Goal: Browse casually

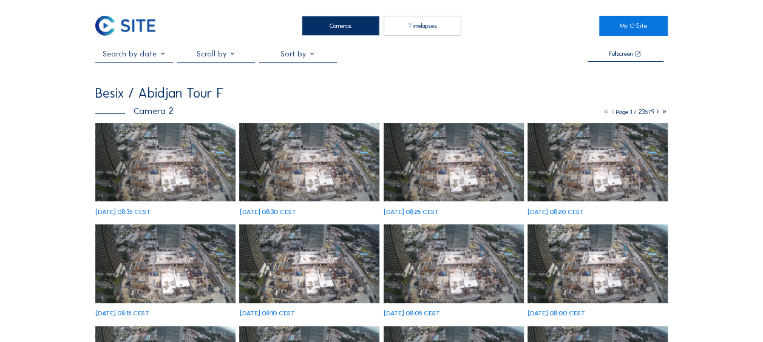
click at [148, 162] on img at bounding box center [165, 162] width 140 height 79
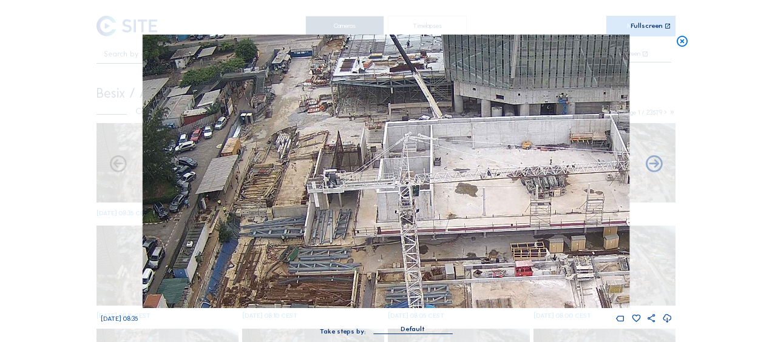
drag, startPoint x: 261, startPoint y: 160, endPoint x: 257, endPoint y: 166, distance: 7.1
click at [262, 185] on img at bounding box center [386, 172] width 487 height 274
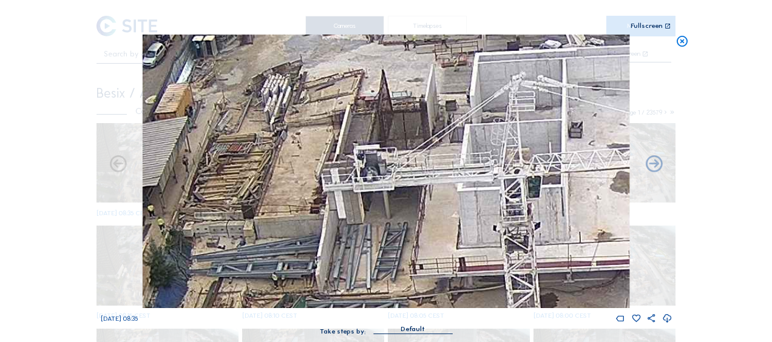
drag, startPoint x: 293, startPoint y: 227, endPoint x: 256, endPoint y: 172, distance: 66.5
click at [256, 172] on img at bounding box center [386, 172] width 487 height 274
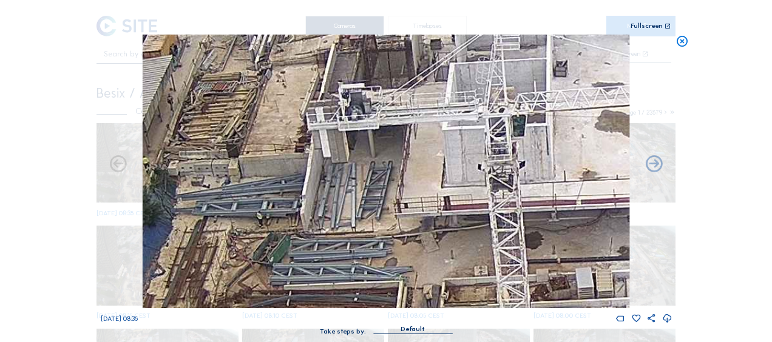
drag, startPoint x: 282, startPoint y: 179, endPoint x: 283, endPoint y: 160, distance: 18.9
click at [283, 159] on img at bounding box center [386, 172] width 487 height 274
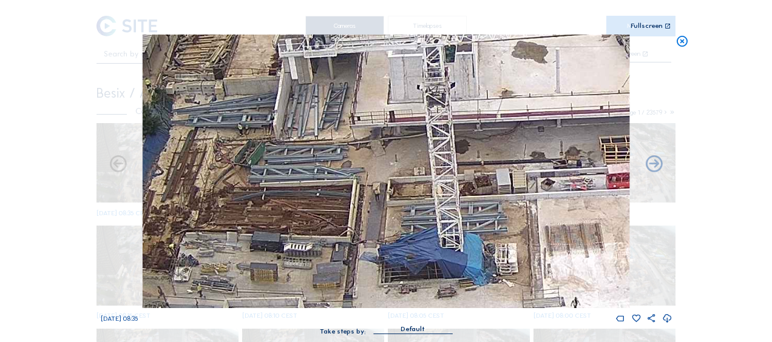
drag, startPoint x: 273, startPoint y: 205, endPoint x: 262, endPoint y: 182, distance: 25.5
click at [263, 182] on img at bounding box center [386, 172] width 487 height 274
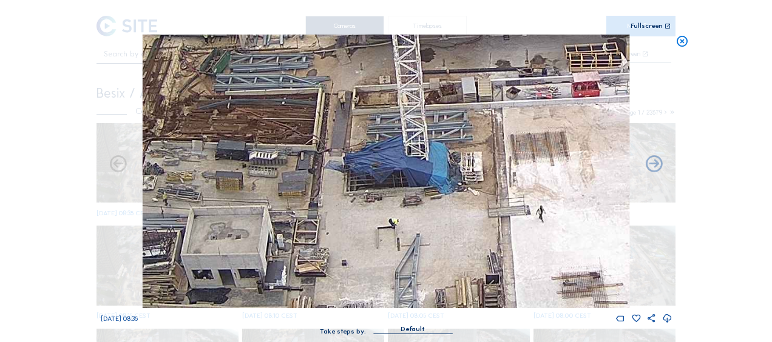
drag, startPoint x: 318, startPoint y: 282, endPoint x: 297, endPoint y: 209, distance: 75.7
click at [272, 155] on img at bounding box center [386, 172] width 487 height 274
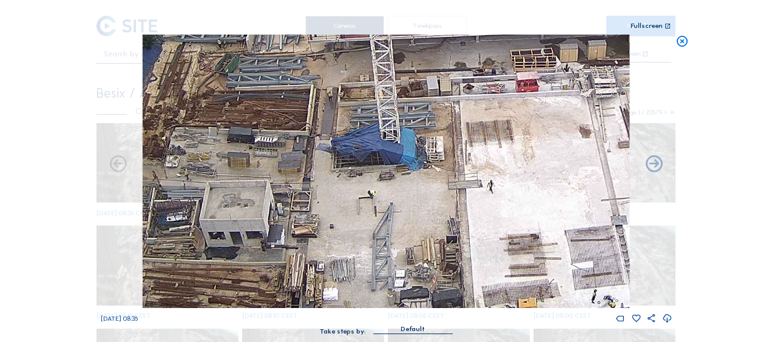
drag, startPoint x: 322, startPoint y: 213, endPoint x: 308, endPoint y: 177, distance: 37.7
click at [308, 177] on img at bounding box center [386, 172] width 487 height 274
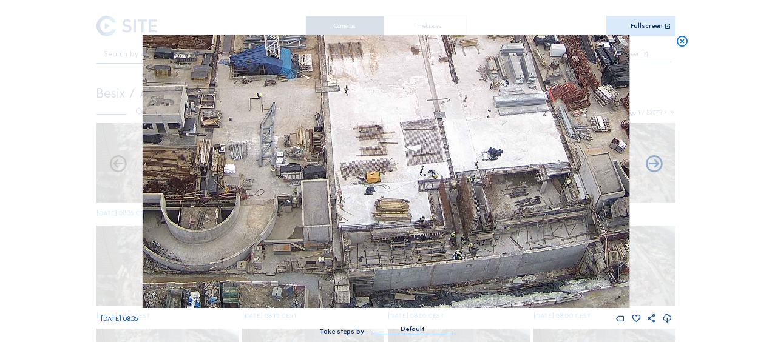
drag, startPoint x: 384, startPoint y: 233, endPoint x: 214, endPoint y: 141, distance: 192.6
click at [214, 141] on img at bounding box center [386, 172] width 487 height 274
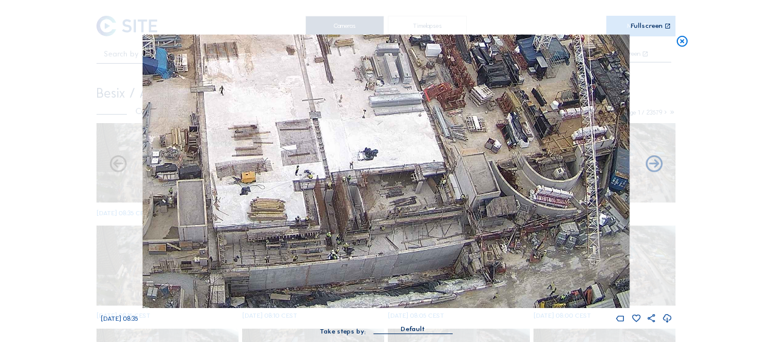
drag, startPoint x: 311, startPoint y: 189, endPoint x: 257, endPoint y: 197, distance: 54.1
click at [258, 195] on img at bounding box center [386, 172] width 487 height 274
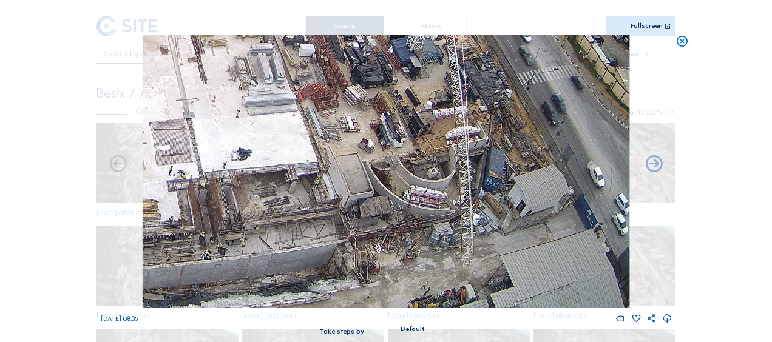
drag, startPoint x: 463, startPoint y: 267, endPoint x: 386, endPoint y: 255, distance: 78.1
click at [386, 255] on img at bounding box center [386, 172] width 487 height 274
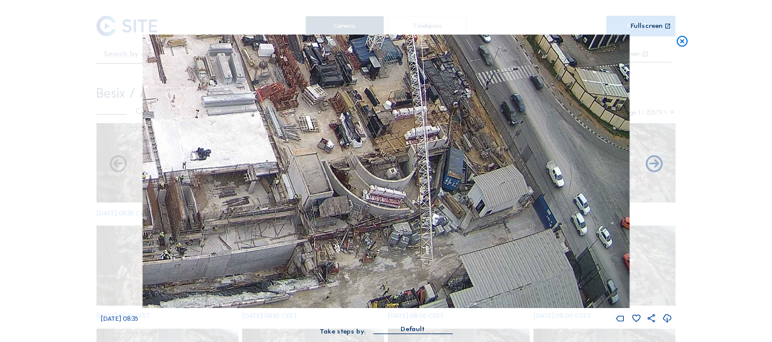
drag, startPoint x: 415, startPoint y: 195, endPoint x: 409, endPoint y: 177, distance: 19.2
click at [409, 177] on img at bounding box center [386, 172] width 487 height 274
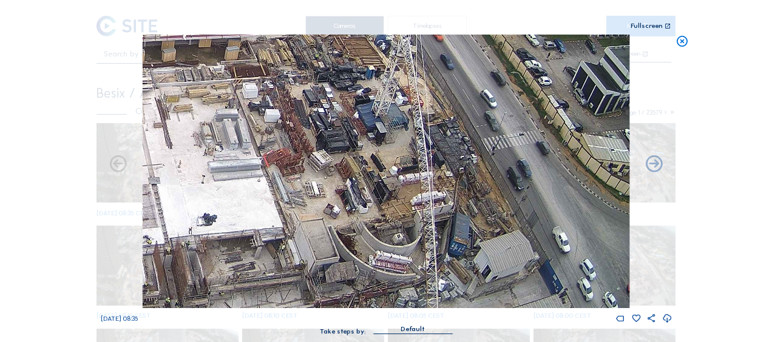
drag, startPoint x: 359, startPoint y: 199, endPoint x: 376, endPoint y: 259, distance: 61.9
click at [376, 259] on img at bounding box center [386, 172] width 487 height 274
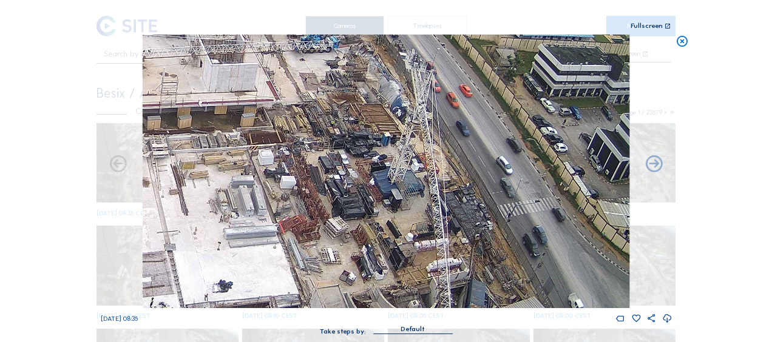
drag, startPoint x: 346, startPoint y: 170, endPoint x: 356, endPoint y: 255, distance: 85.6
click at [356, 255] on img at bounding box center [386, 172] width 487 height 274
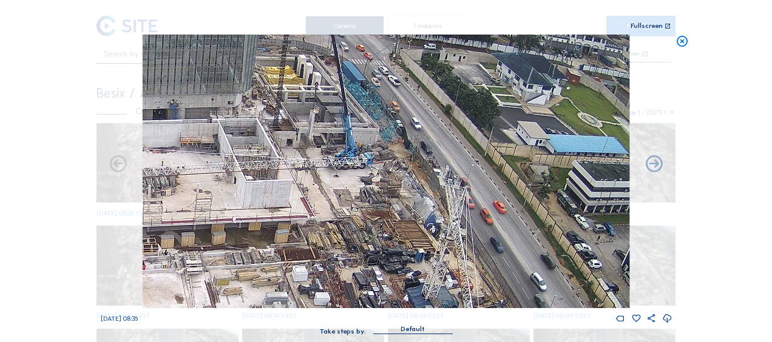
drag, startPoint x: 313, startPoint y: 160, endPoint x: 342, endPoint y: 219, distance: 65.7
click at [342, 219] on img at bounding box center [386, 172] width 487 height 274
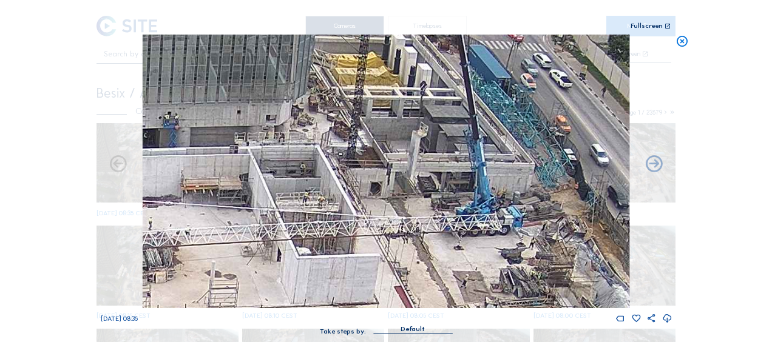
drag, startPoint x: 256, startPoint y: 149, endPoint x: 380, endPoint y: 259, distance: 166.0
click at [380, 259] on img at bounding box center [386, 172] width 487 height 274
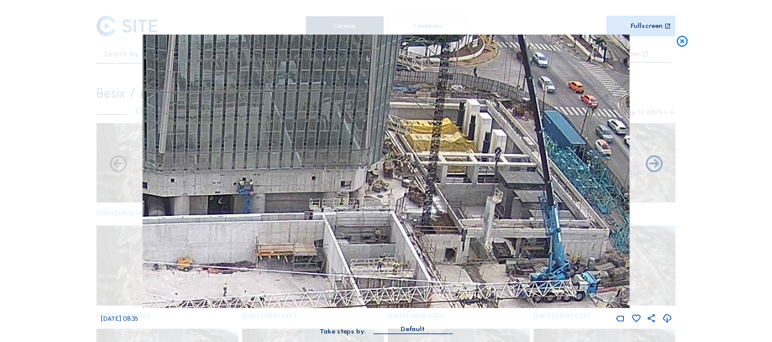
drag, startPoint x: 289, startPoint y: 146, endPoint x: 355, endPoint y: 194, distance: 81.6
click at [355, 194] on img at bounding box center [386, 172] width 487 height 274
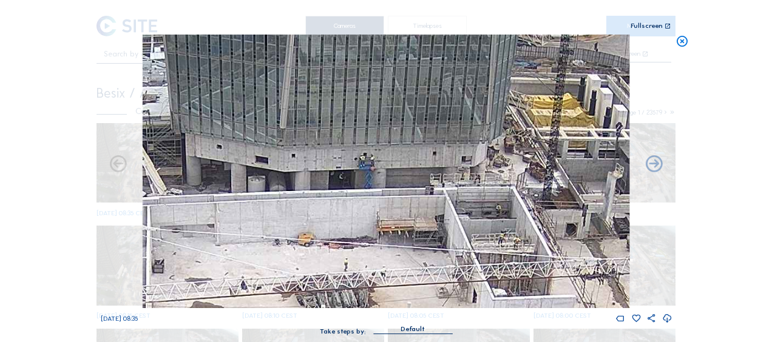
drag, startPoint x: 228, startPoint y: 211, endPoint x: 291, endPoint y: 204, distance: 64.2
click at [287, 202] on img at bounding box center [386, 172] width 487 height 274
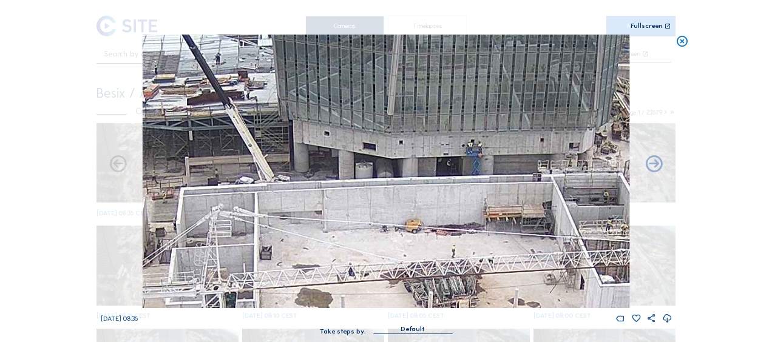
drag, startPoint x: 253, startPoint y: 222, endPoint x: 355, endPoint y: 208, distance: 103.6
click at [355, 208] on img at bounding box center [386, 172] width 487 height 274
drag, startPoint x: 323, startPoint y: 254, endPoint x: 366, endPoint y: 158, distance: 104.9
click at [366, 158] on img at bounding box center [386, 172] width 487 height 274
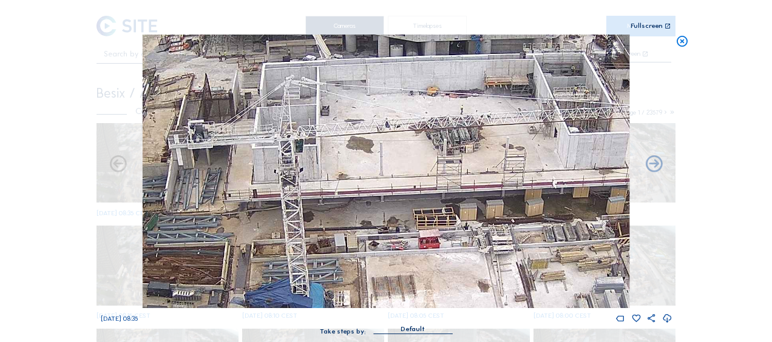
drag, startPoint x: 443, startPoint y: 217, endPoint x: 410, endPoint y: 151, distance: 74.4
click at [412, 151] on img at bounding box center [386, 172] width 487 height 274
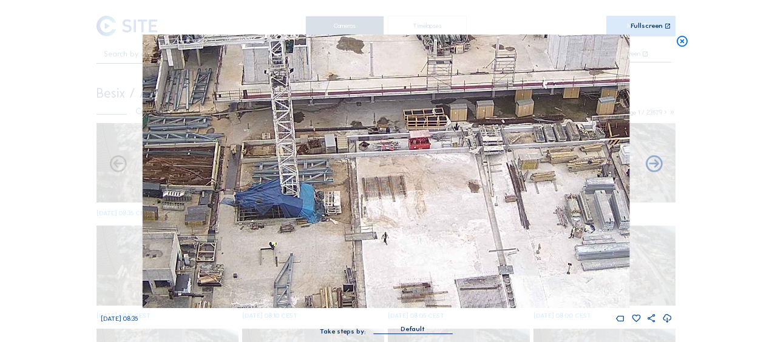
drag, startPoint x: 324, startPoint y: 248, endPoint x: 324, endPoint y: 141, distance: 106.9
click at [324, 141] on img at bounding box center [386, 172] width 487 height 274
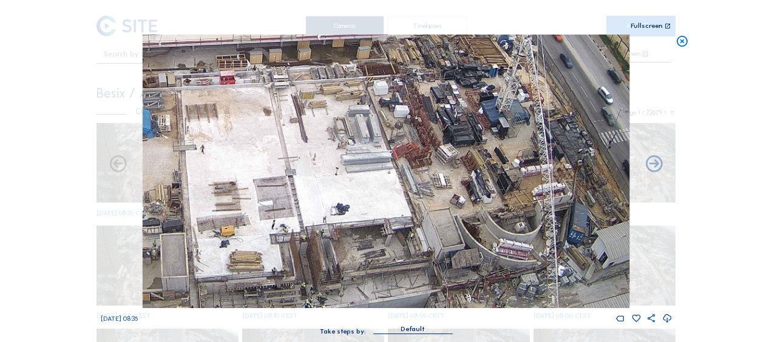
drag, startPoint x: 318, startPoint y: 192, endPoint x: 145, endPoint y: 132, distance: 183.8
click at [145, 132] on img at bounding box center [386, 172] width 487 height 274
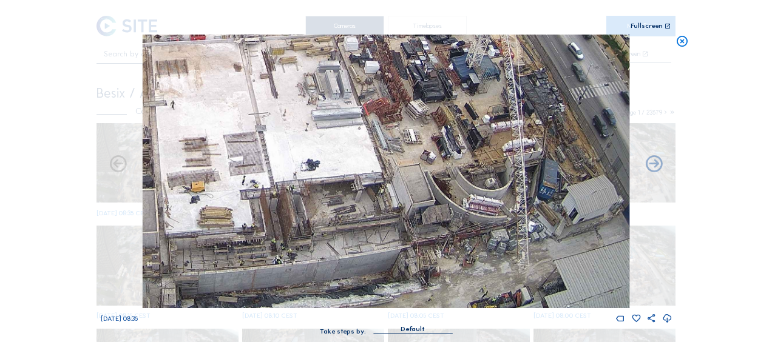
drag, startPoint x: 304, startPoint y: 157, endPoint x: 277, endPoint y: 98, distance: 64.7
click at [277, 98] on img at bounding box center [386, 172] width 487 height 274
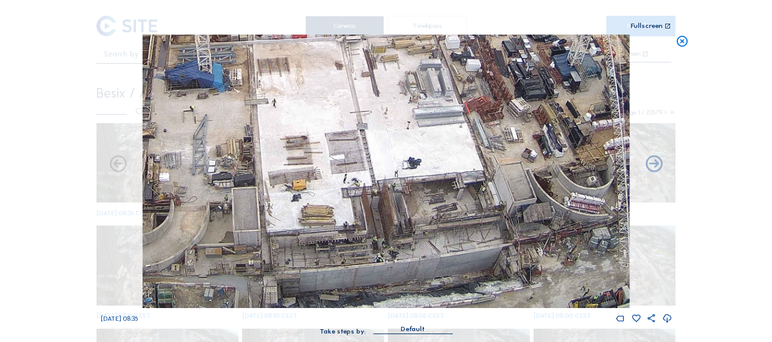
drag, startPoint x: 217, startPoint y: 237, endPoint x: 344, endPoint y: 235, distance: 127.5
click at [344, 236] on img at bounding box center [386, 172] width 487 height 274
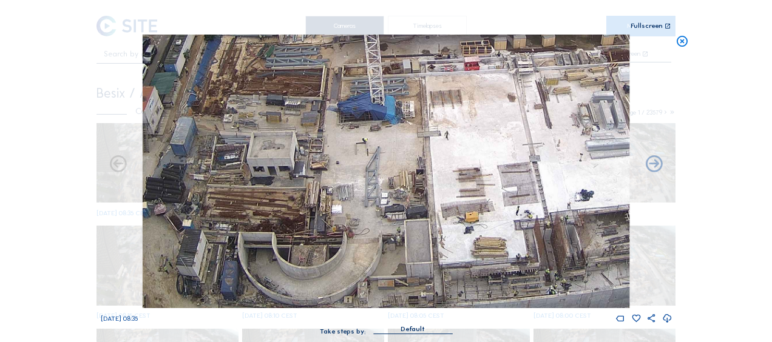
drag, startPoint x: 240, startPoint y: 177, endPoint x: 386, endPoint y: 209, distance: 149.8
click at [386, 209] on img at bounding box center [386, 172] width 487 height 274
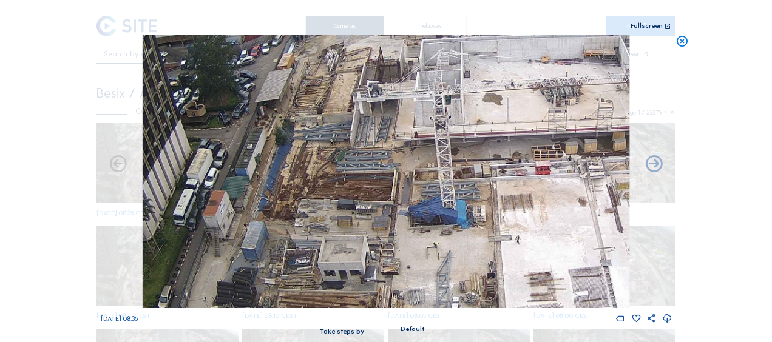
drag, startPoint x: 337, startPoint y: 151, endPoint x: 400, endPoint y: 220, distance: 94.1
click at [400, 220] on img at bounding box center [386, 172] width 487 height 274
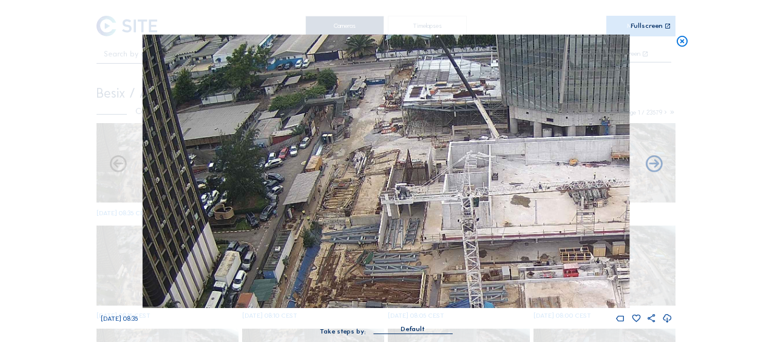
drag, startPoint x: 377, startPoint y: 152, endPoint x: 409, endPoint y: 262, distance: 115.1
click at [410, 262] on img at bounding box center [386, 172] width 487 height 274
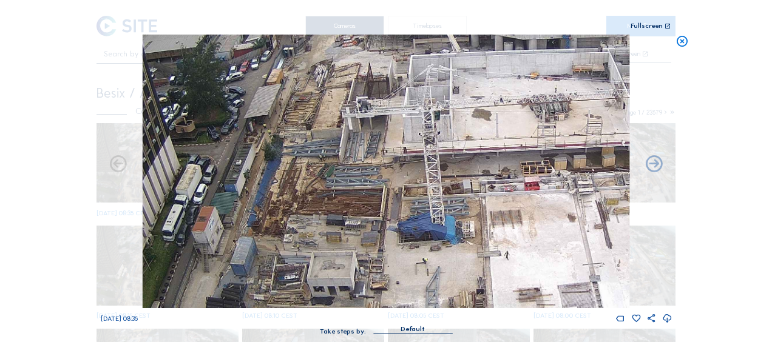
drag, startPoint x: 435, startPoint y: 259, endPoint x: 460, endPoint y: 275, distance: 29.3
click at [392, 165] on img at bounding box center [386, 172] width 487 height 274
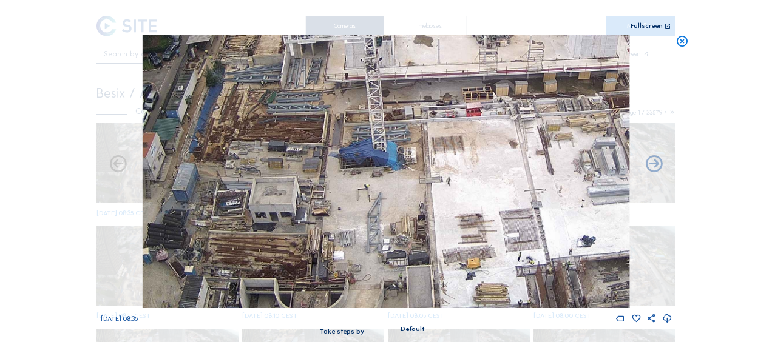
drag, startPoint x: 451, startPoint y: 252, endPoint x: 403, endPoint y: 185, distance: 82.4
click at [395, 179] on img at bounding box center [386, 172] width 487 height 274
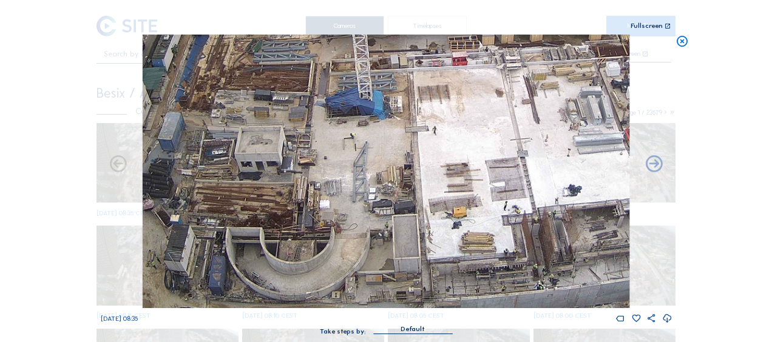
drag, startPoint x: 403, startPoint y: 181, endPoint x: 396, endPoint y: 163, distance: 18.6
click at [397, 160] on img at bounding box center [386, 172] width 487 height 274
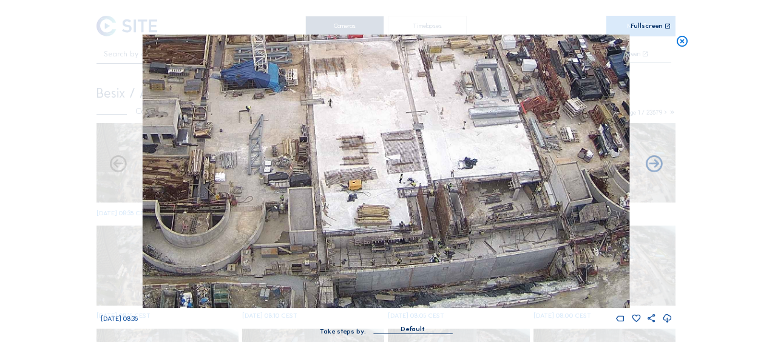
drag, startPoint x: 358, startPoint y: 198, endPoint x: 501, endPoint y: 118, distance: 163.4
click at [260, 64] on img at bounding box center [386, 172] width 487 height 274
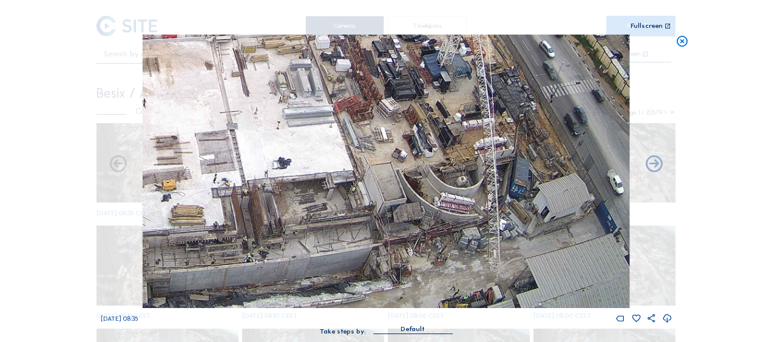
drag, startPoint x: 515, startPoint y: 124, endPoint x: 358, endPoint y: 118, distance: 156.8
click at [326, 108] on img at bounding box center [386, 172] width 487 height 274
